Goal: Task Accomplishment & Management: Manage account settings

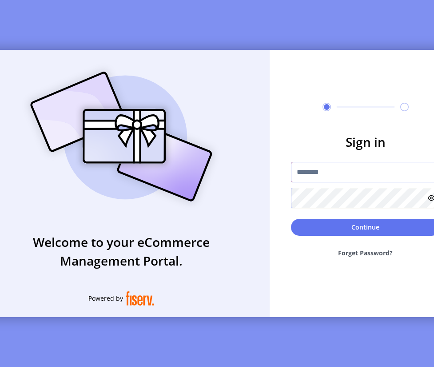
type input "**********"
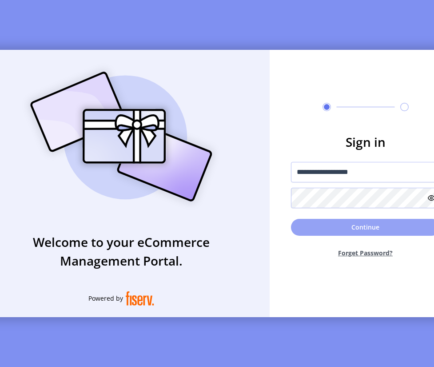
click at [339, 226] on button "Continue" at bounding box center [365, 227] width 149 height 17
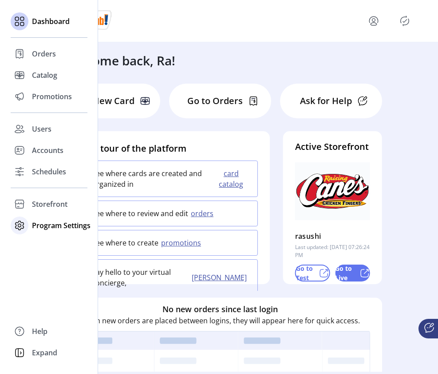
click at [21, 227] on icon at bounding box center [19, 225] width 14 height 14
click at [38, 244] on span "Templates" at bounding box center [49, 243] width 35 height 11
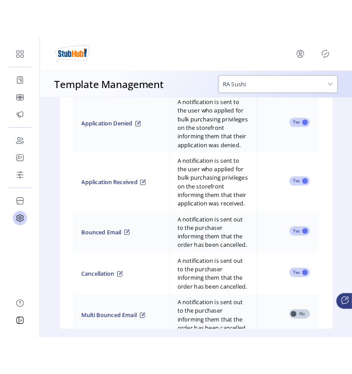
scroll to position [719, 0]
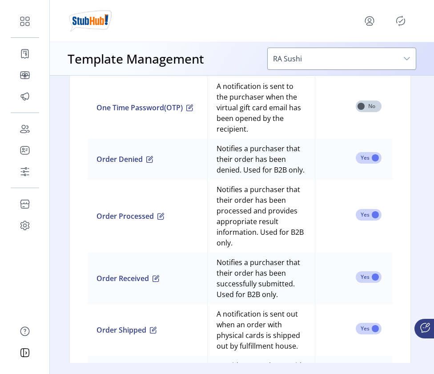
scroll to position [1021, 2]
click at [352, 112] on span at bounding box center [368, 107] width 26 height 12
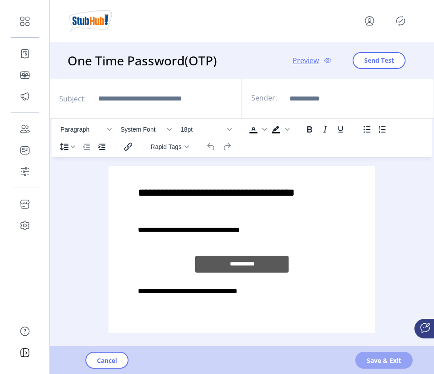
click at [352, 361] on span "Save & Exit" at bounding box center [384, 359] width 34 height 9
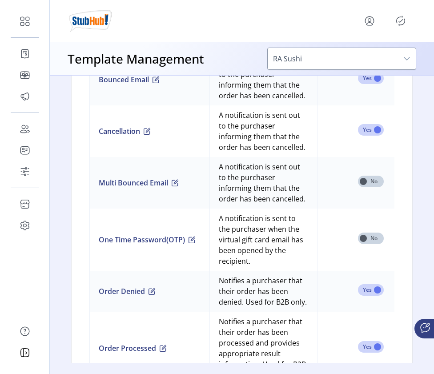
scroll to position [904, 0]
